Goal: Task Accomplishment & Management: Use online tool/utility

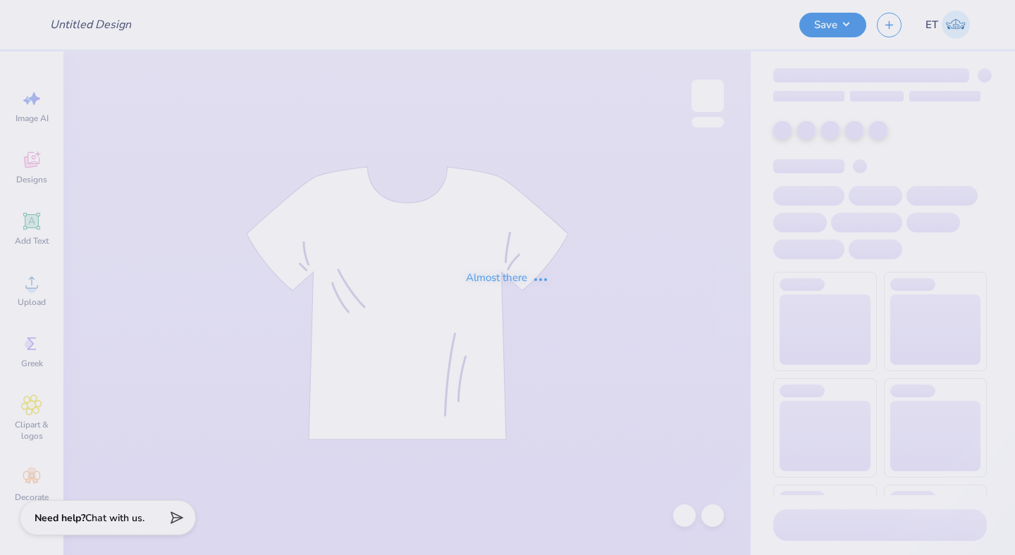
type input "BOSD design"
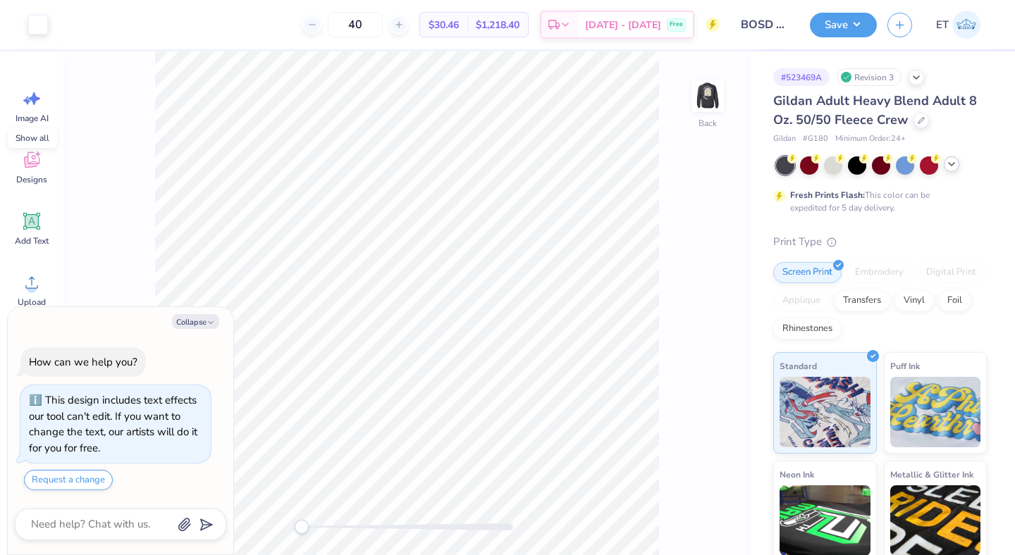
click at [954, 165] on icon at bounding box center [951, 164] width 11 height 11
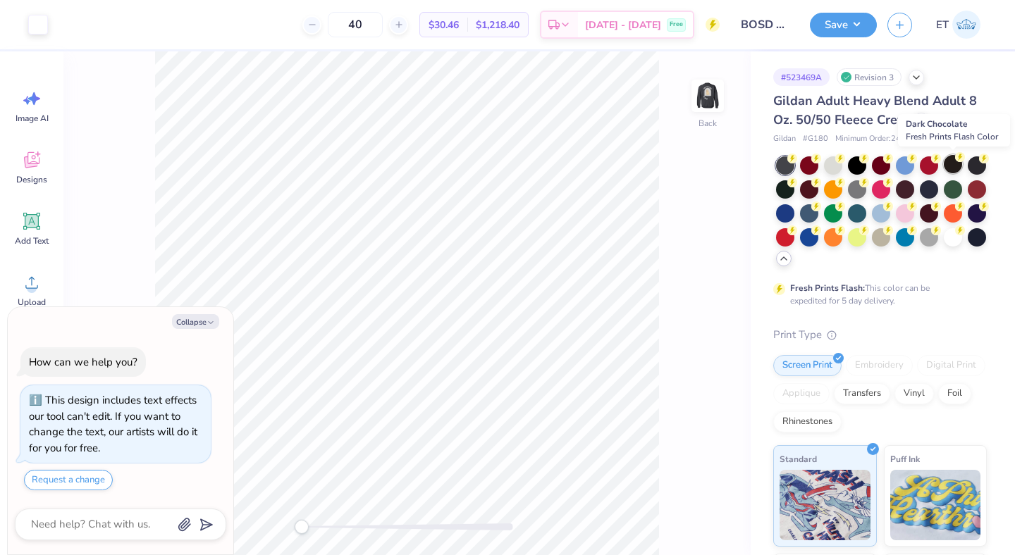
click at [949, 168] on div at bounding box center [953, 164] width 18 height 18
click at [712, 112] on img at bounding box center [707, 96] width 56 height 56
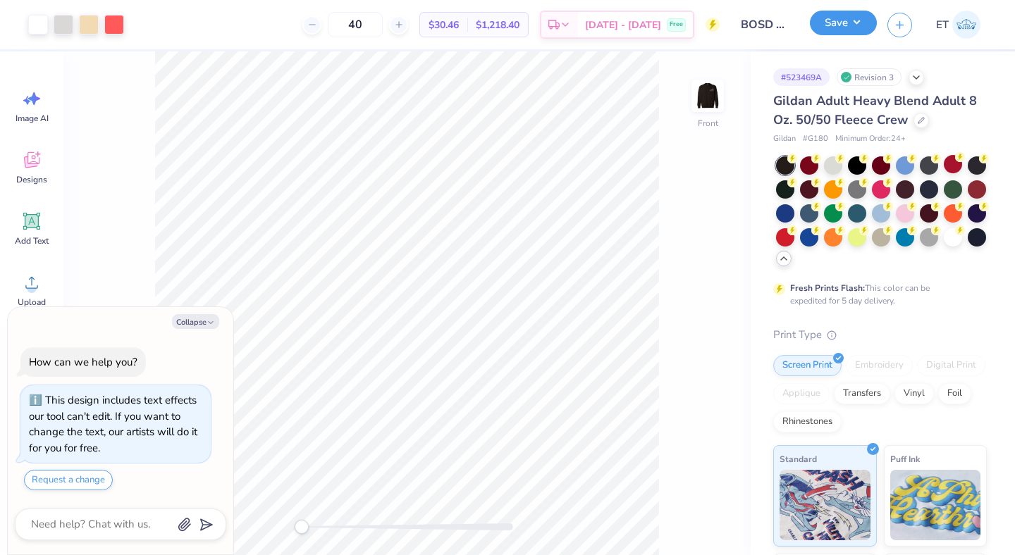
click at [856, 20] on button "Save" at bounding box center [843, 23] width 67 height 25
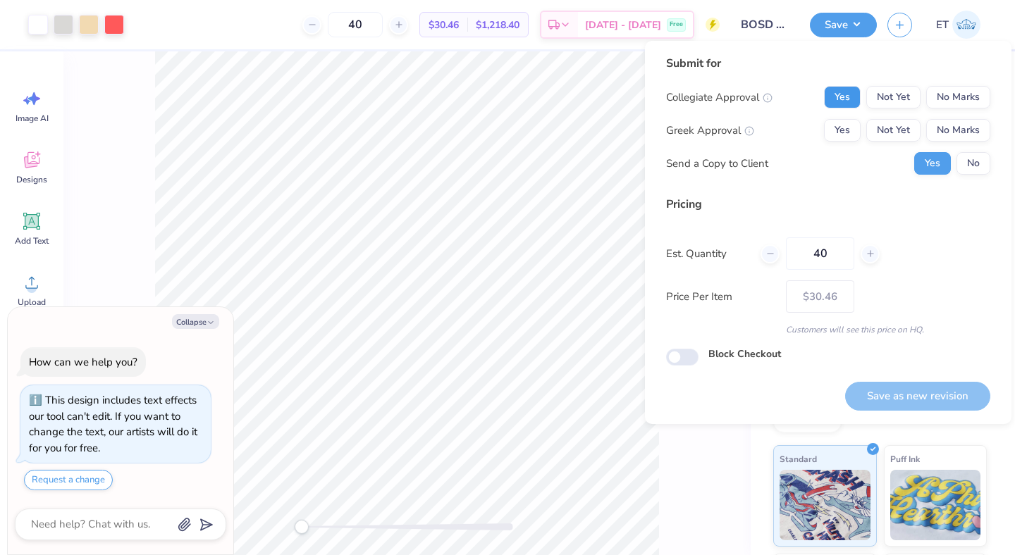
click at [851, 97] on button "Yes" at bounding box center [842, 97] width 37 height 23
click at [975, 139] on button "No Marks" at bounding box center [958, 130] width 64 height 23
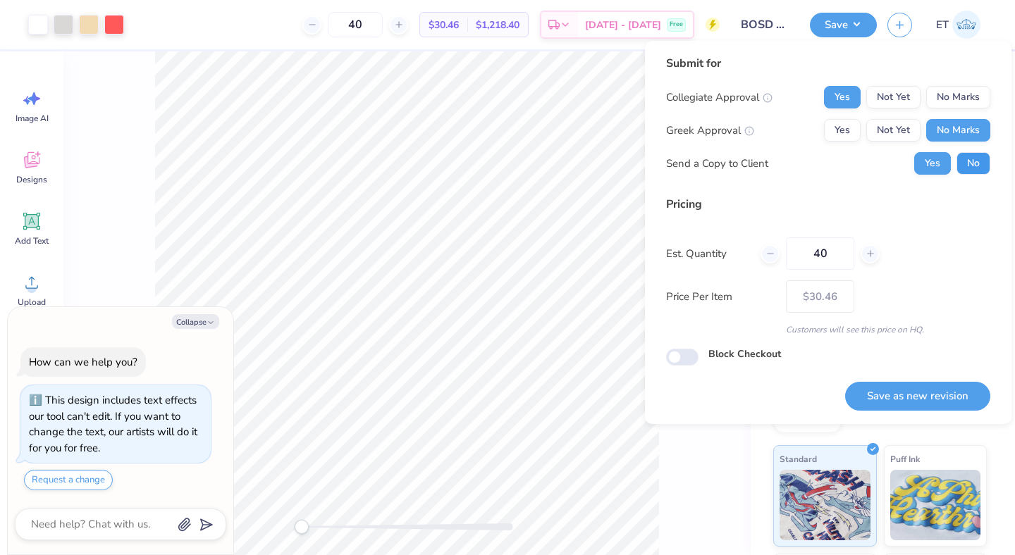
click at [975, 164] on button "No" at bounding box center [973, 163] width 34 height 23
click at [920, 397] on button "Save as new revision" at bounding box center [917, 396] width 145 height 29
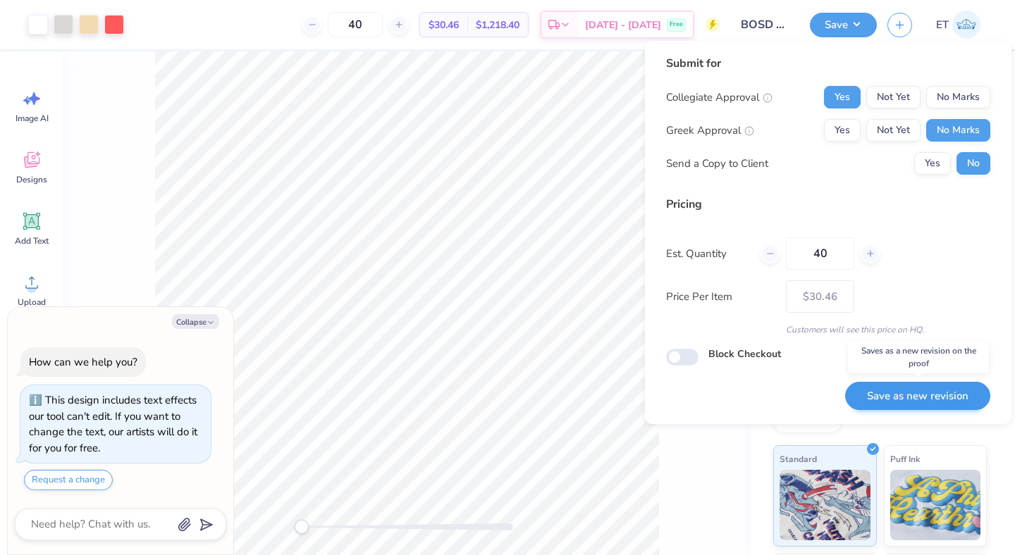
type textarea "x"
type input "– –"
type textarea "x"
type input "$30.46"
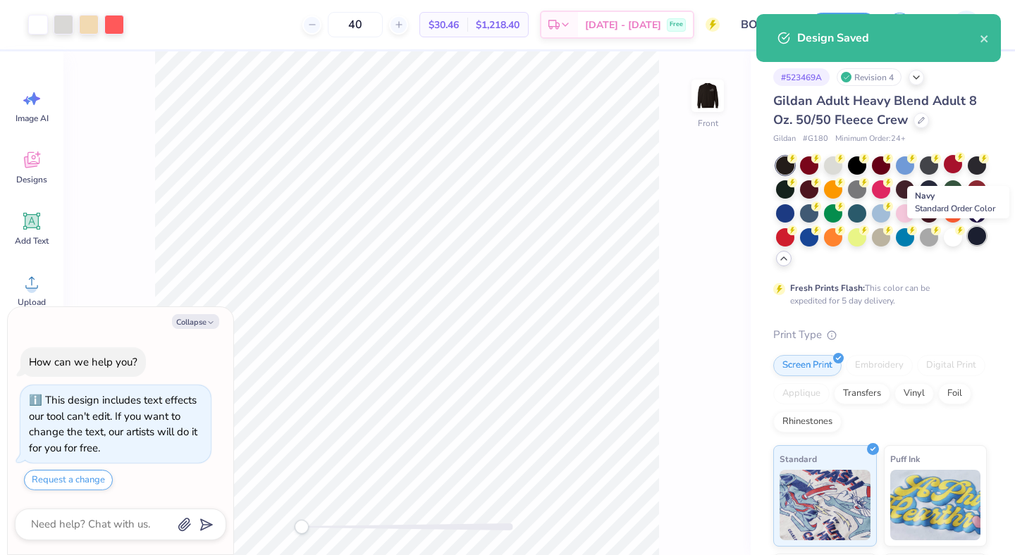
click at [983, 239] on div at bounding box center [977, 236] width 18 height 18
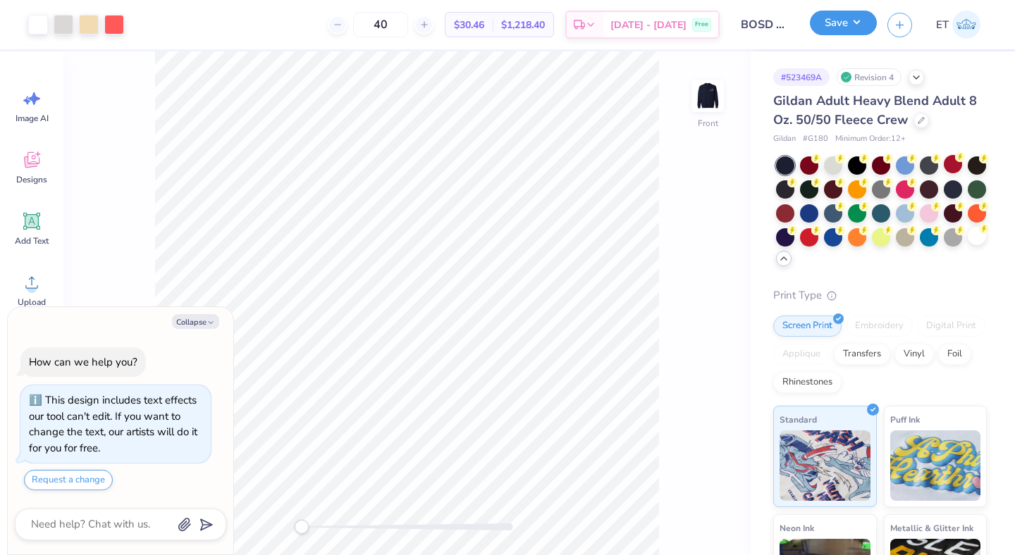
click at [854, 29] on button "Save" at bounding box center [843, 23] width 67 height 25
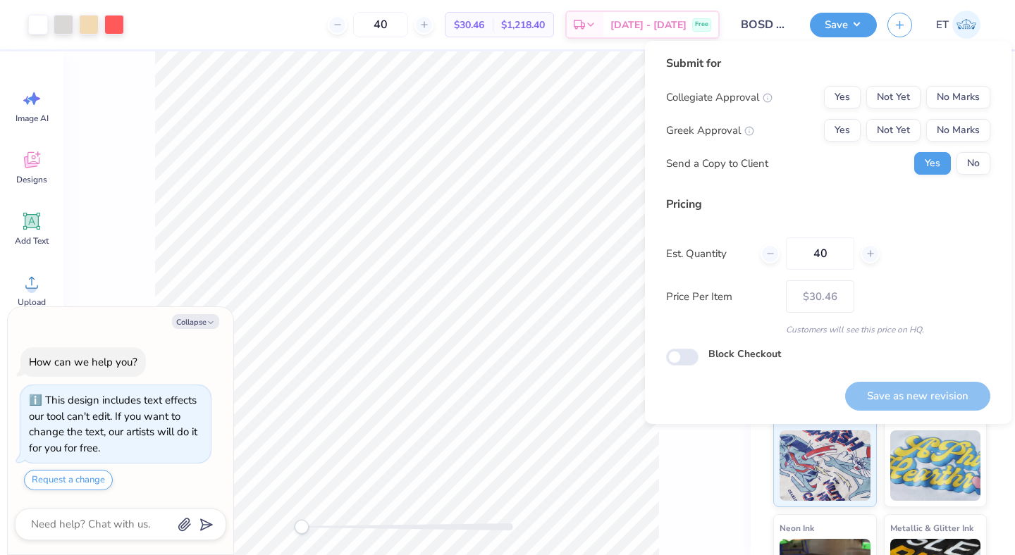
click at [861, 88] on div "Yes Not Yet No Marks" at bounding box center [907, 97] width 166 height 23
click at [856, 92] on button "Yes" at bounding box center [842, 97] width 37 height 23
click at [955, 130] on button "No Marks" at bounding box center [958, 130] width 64 height 23
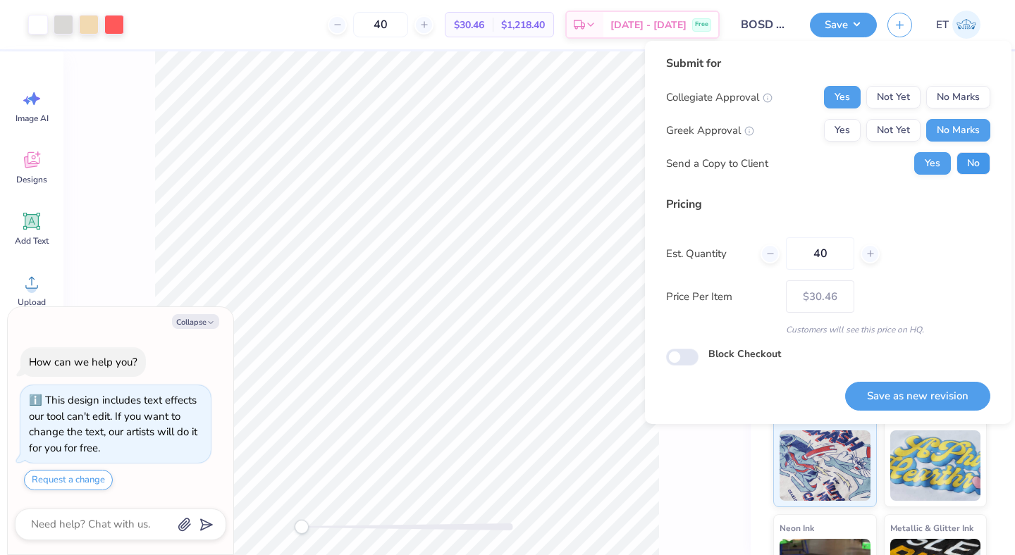
click at [972, 161] on button "No" at bounding box center [973, 163] width 34 height 23
click at [918, 405] on button "Save as new revision" at bounding box center [917, 396] width 145 height 29
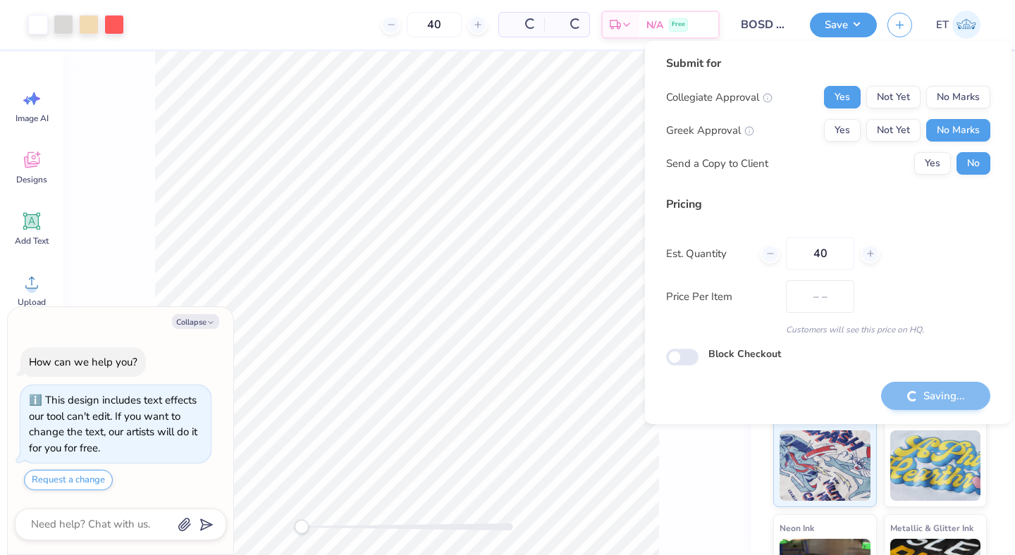
type textarea "x"
type input "– –"
type textarea "x"
type input "$30.46"
type textarea "x"
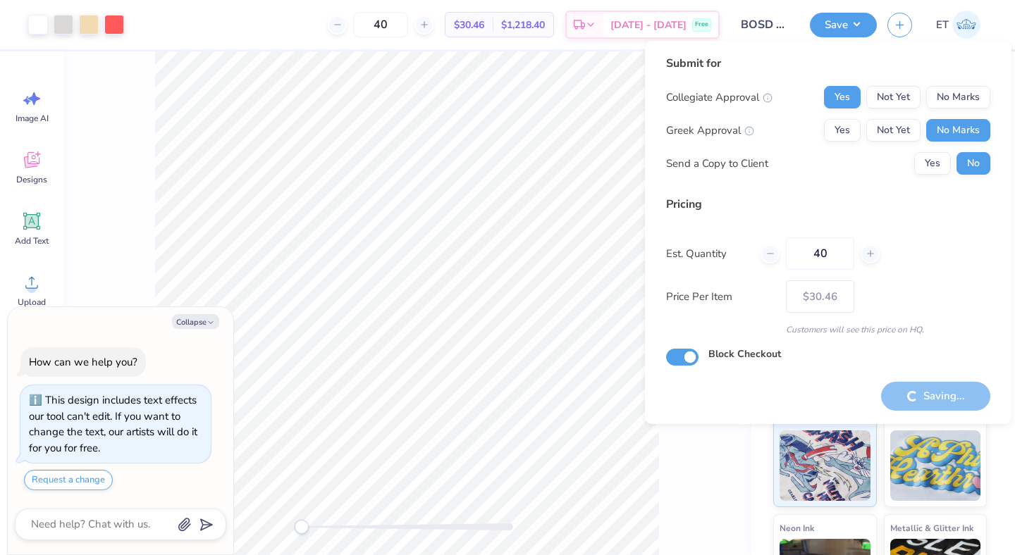
checkbox input "true"
type textarea "x"
